Goal: Transaction & Acquisition: Purchase product/service

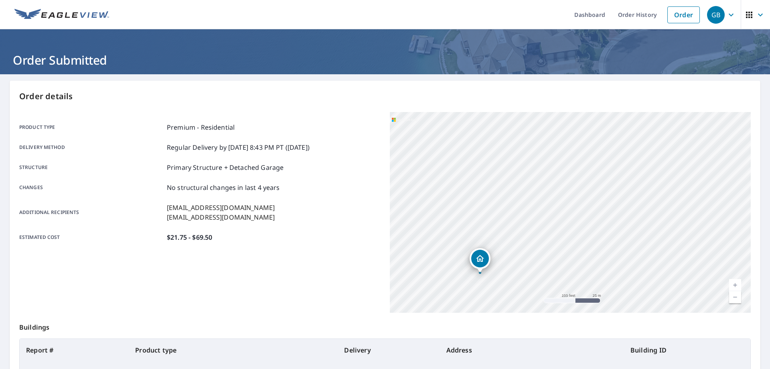
scroll to position [103, 0]
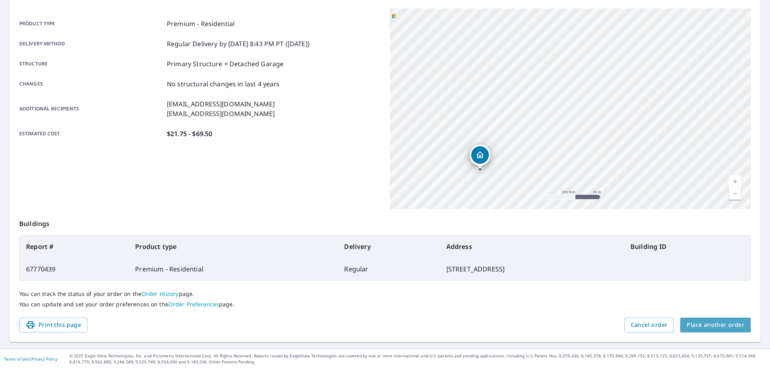
click at [691, 320] on span "Place another order" at bounding box center [716, 325] width 58 height 10
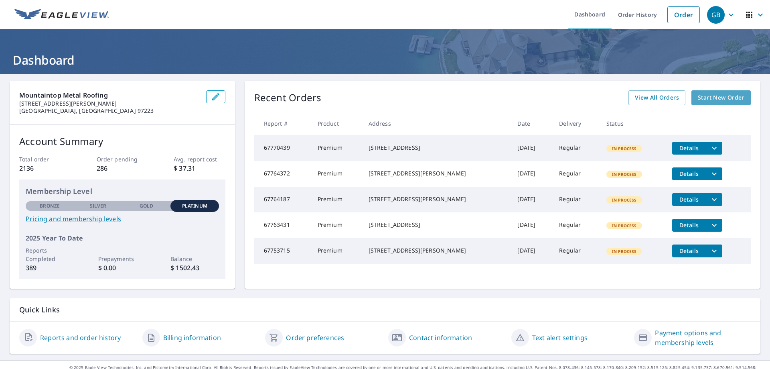
click at [716, 99] on span "Start New Order" at bounding box center [721, 98] width 47 height 10
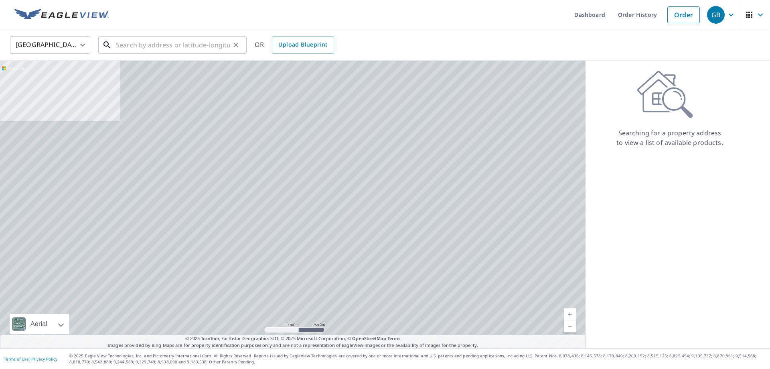
click at [221, 49] on input "text" at bounding box center [173, 45] width 114 height 22
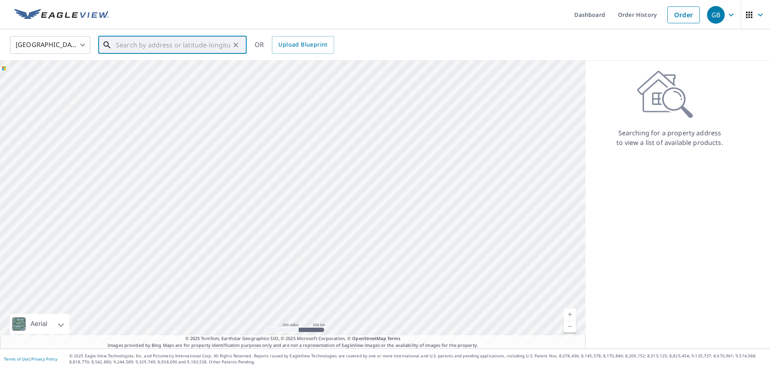
paste input "[STREET_ADDRESS][PERSON_NAME]"
click at [180, 65] on span "[STREET_ADDRESS][PERSON_NAME]" at bounding box center [177, 68] width 126 height 10
type input "[STREET_ADDRESS][PERSON_NAME]"
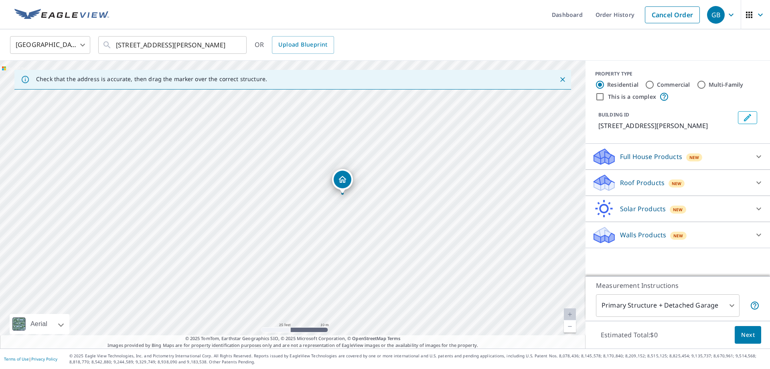
drag, startPoint x: 324, startPoint y: 182, endPoint x: 345, endPoint y: 185, distance: 21.0
click at [345, 185] on div "[STREET_ADDRESS][PERSON_NAME]" at bounding box center [293, 205] width 586 height 288
click at [760, 181] on icon at bounding box center [759, 183] width 10 height 10
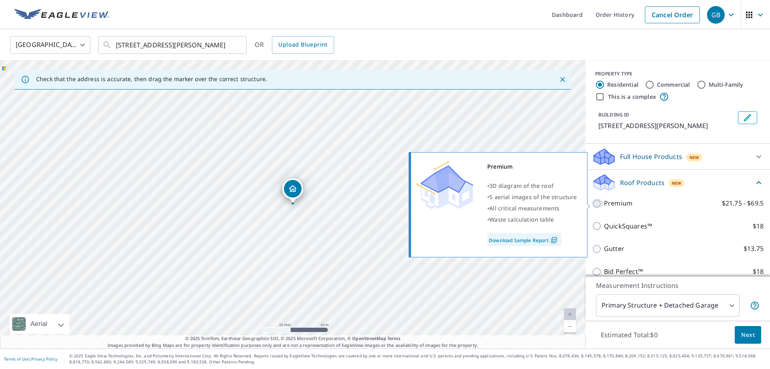
click at [597, 203] on input "Premium $21.75 - $69.5" at bounding box center [598, 204] width 12 height 10
checkbox input "true"
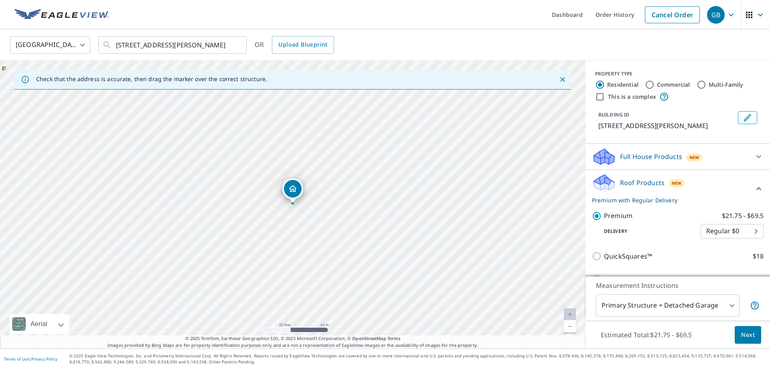
click at [741, 336] on button "Next" at bounding box center [748, 335] width 26 height 18
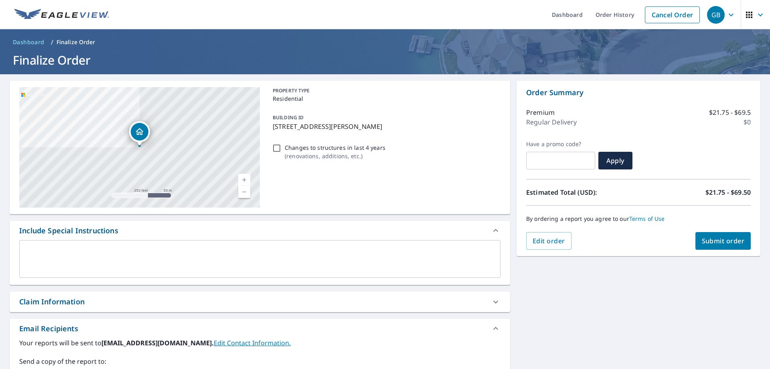
scroll to position [106, 0]
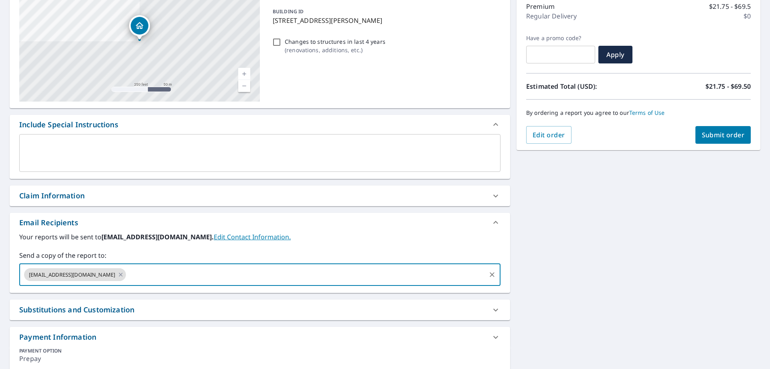
click at [218, 270] on input "text" at bounding box center [306, 274] width 358 height 15
type input "[EMAIL_ADDRESS][DOMAIN_NAME]"
click at [715, 139] on button "Submit order" at bounding box center [723, 135] width 56 height 18
checkbox input "true"
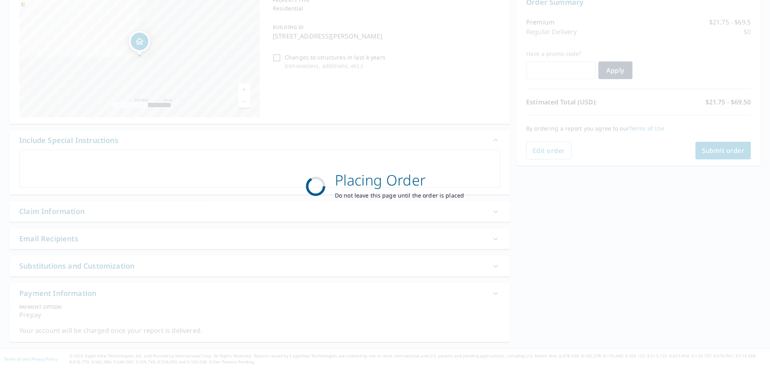
scroll to position [90, 0]
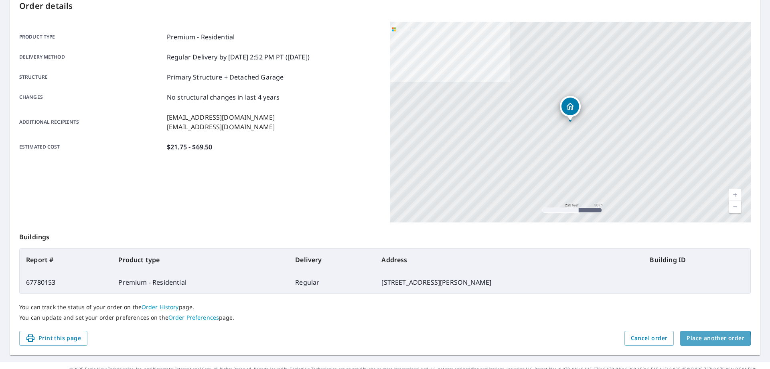
click at [703, 339] on span "Place another order" at bounding box center [716, 338] width 58 height 10
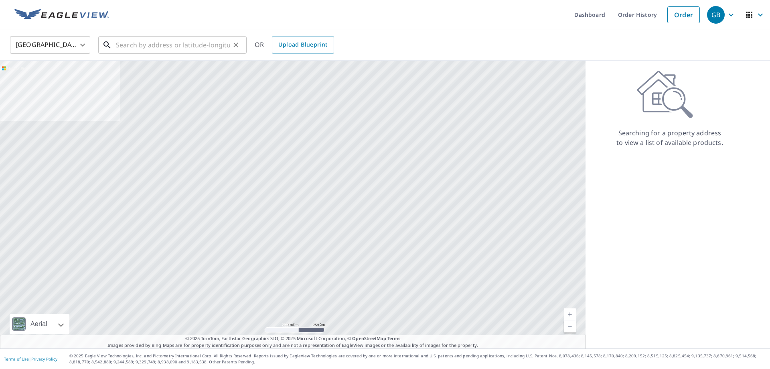
click at [150, 47] on input "text" at bounding box center [173, 45] width 114 height 22
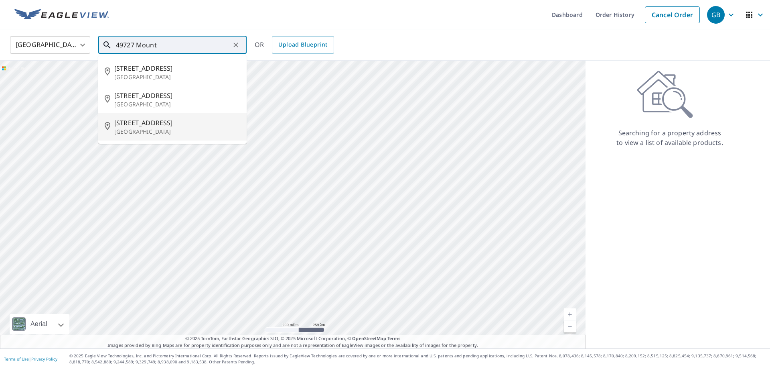
click at [134, 121] on span "[STREET_ADDRESS]" at bounding box center [177, 123] width 126 height 10
type input "[STREET_ADDRESS]"
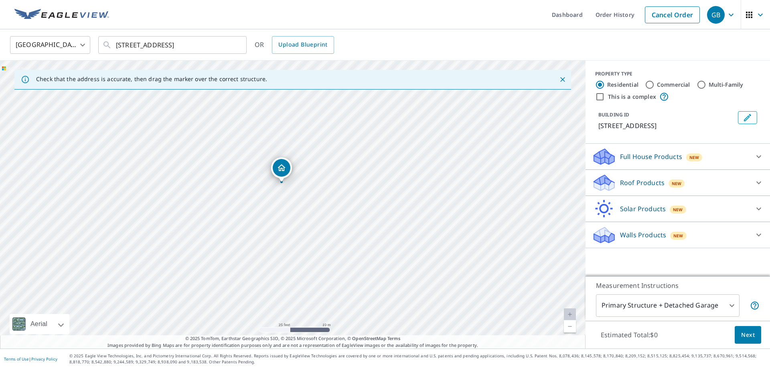
drag, startPoint x: 290, startPoint y: 180, endPoint x: 282, endPoint y: 177, distance: 8.8
click at [282, 177] on div "[STREET_ADDRESS]" at bounding box center [293, 205] width 586 height 288
